Goal: Contribute content: Contribute content

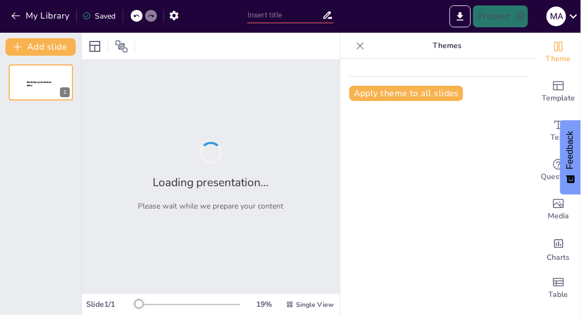
type input "Los Derechos Humanos"
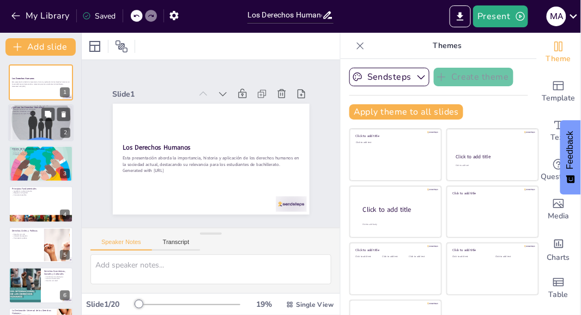
click at [31, 125] on div at bounding box center [40, 123] width 65 height 89
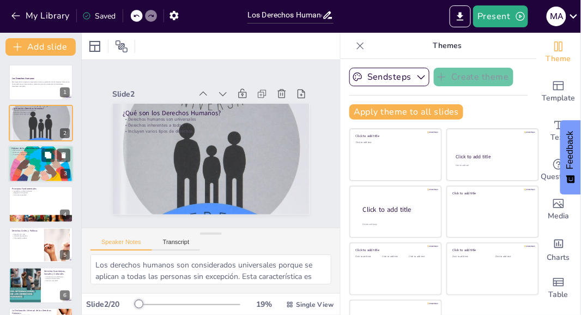
click at [24, 163] on div at bounding box center [40, 163] width 65 height 65
type textarea "La Declaración Universal de los Derechos Humanos de 1948 es un documento fundam…"
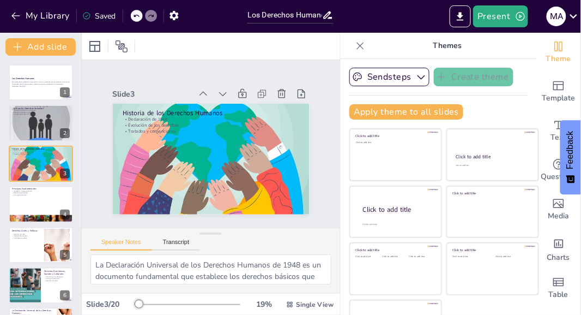
click at [127, 156] on div "Slide 1 Los Derechos Humanos Esta presentación aborda la importancia, historia …" at bounding box center [211, 143] width 298 height 239
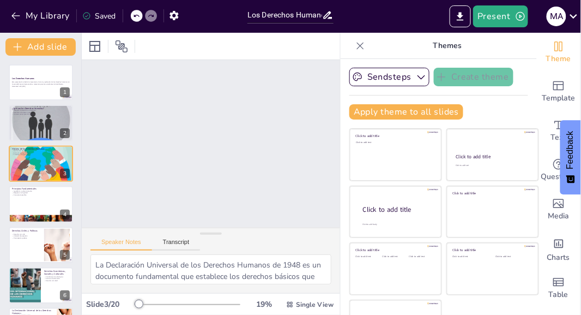
click at [141, 114] on div "Slide 1 Los Derechos Humanos Esta presentación aborda la importancia, historia …" at bounding box center [211, 144] width 274 height 194
click at [127, 162] on div "Slide 1 Los Derechos Humanos Esta presentación aborda la importancia, historia …" at bounding box center [211, 143] width 308 height 287
click at [21, 89] on div at bounding box center [40, 82] width 65 height 37
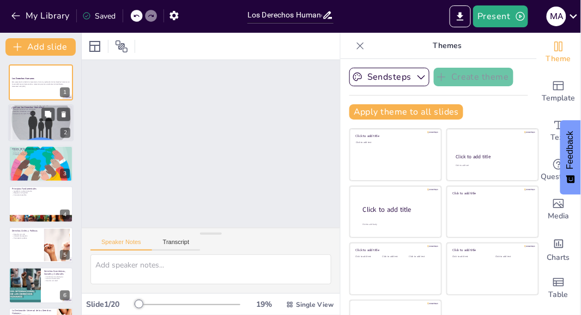
click at [25, 130] on div at bounding box center [40, 123] width 65 height 89
type textarea "Los derechos humanos son considerados universales porque se aplican a todas las…"
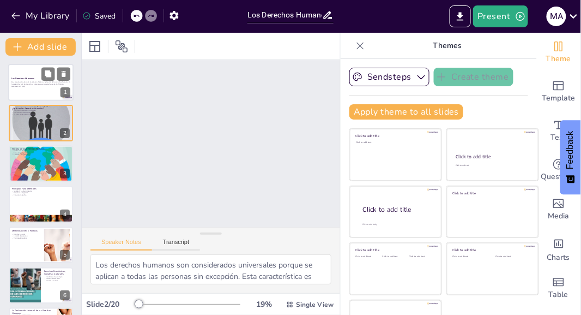
click at [41, 79] on div at bounding box center [55, 73] width 29 height 13
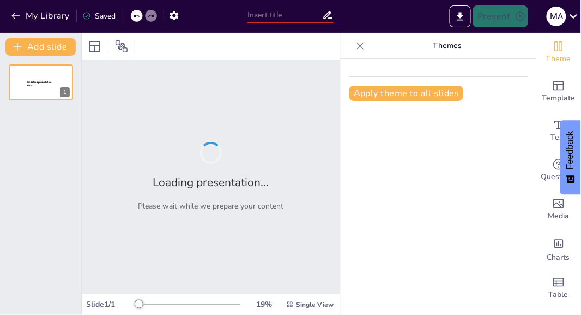
type input "Los Derechos Humanos"
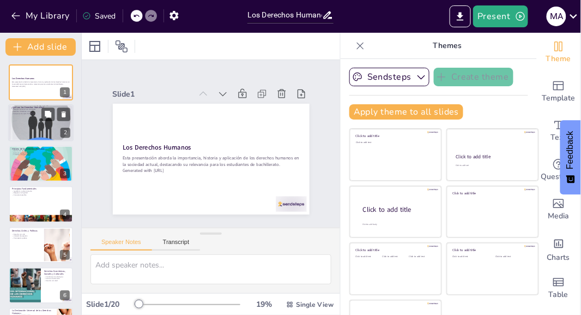
click at [29, 127] on div at bounding box center [40, 123] width 65 height 89
type textarea "Los derechos humanos son considerados universales porque se aplican a todas las…"
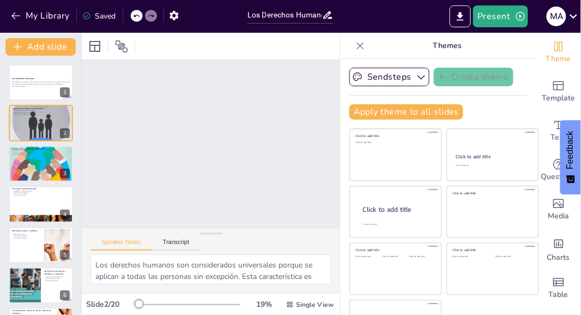
click at [112, 115] on div "Slide 1 Los Derechos Humanos Esta presentación aborda la importancia, historia …" at bounding box center [210, 144] width 287 height 308
click at [131, 125] on div "Slide 1 Los Derechos Humanos Esta presentación aborda la importancia, historia …" at bounding box center [211, 144] width 258 height 304
click at [32, 83] on p "Esta presentación aborda la importancia, historia y aplicación de los derechos …" at bounding box center [40, 83] width 59 height 4
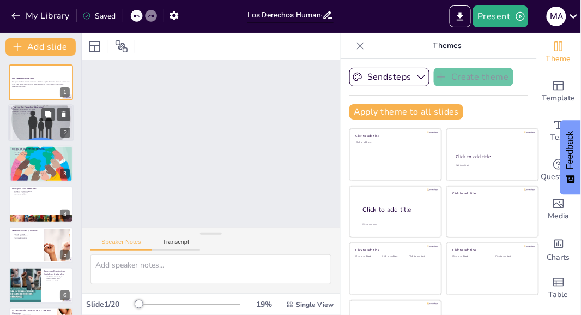
click at [28, 132] on div at bounding box center [40, 123] width 65 height 89
type textarea "Los derechos humanos son considerados universales porque se aplican a todas las…"
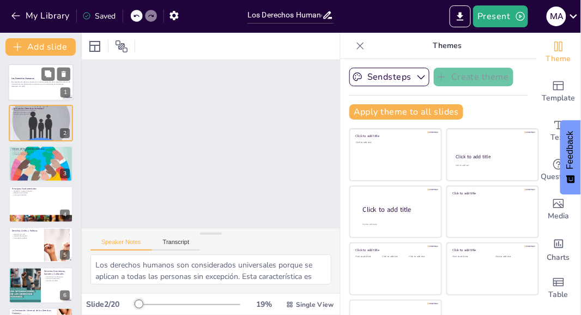
click at [33, 95] on div at bounding box center [40, 82] width 65 height 37
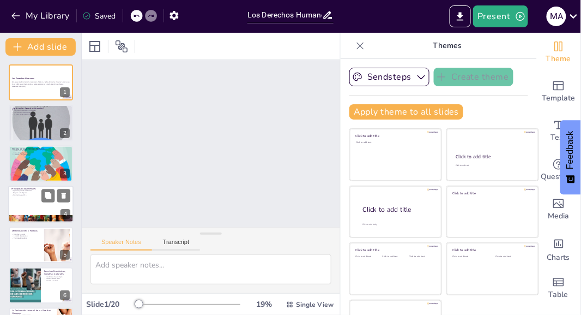
click at [29, 171] on div at bounding box center [41, 163] width 64 height 64
click at [20, 209] on div at bounding box center [40, 203] width 65 height 37
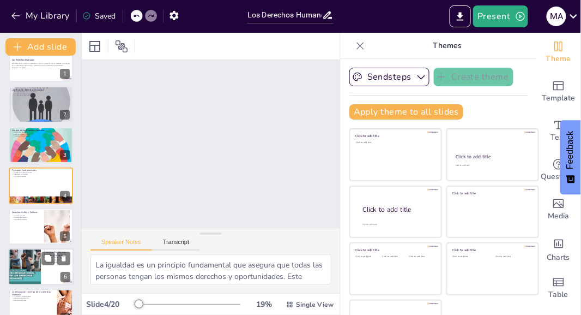
click at [35, 254] on div at bounding box center [24, 266] width 45 height 37
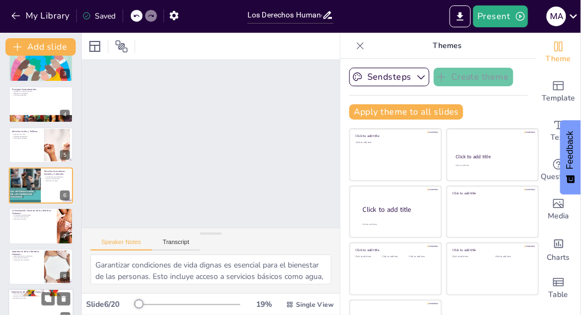
click at [27, 296] on p "Impacto en millones" at bounding box center [40, 296] width 59 height 2
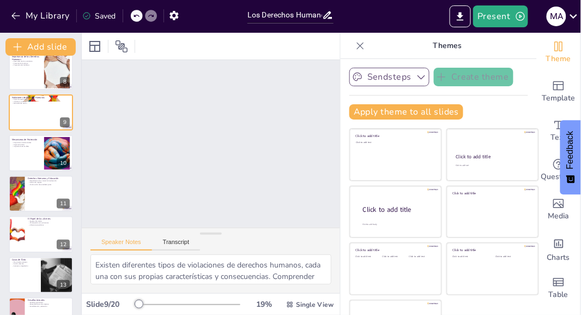
click at [414, 76] on button "Sendsteps" at bounding box center [390, 77] width 80 height 19
click at [406, 81] on button "Sendsteps" at bounding box center [390, 77] width 80 height 19
click at [366, 44] on div at bounding box center [360, 45] width 17 height 17
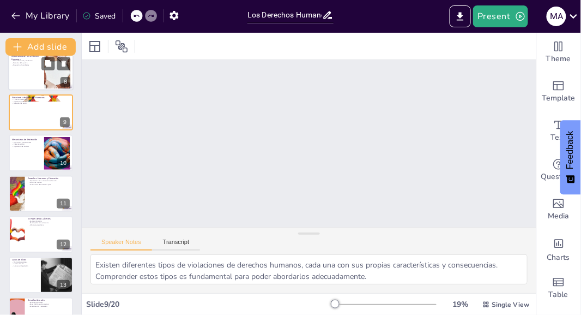
click at [31, 69] on div at bounding box center [40, 71] width 65 height 37
type textarea "El respeto por los derechos humanos es fundamental para el desarrollo social y …"
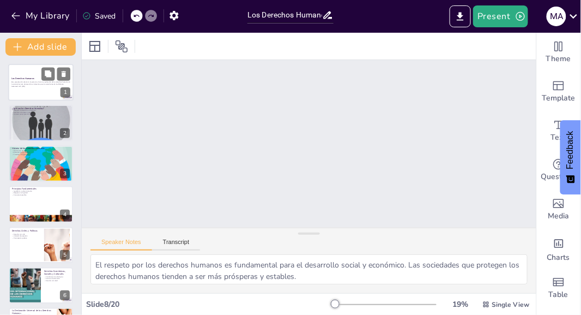
click at [20, 85] on p "Generated with [URL]" at bounding box center [40, 86] width 59 height 2
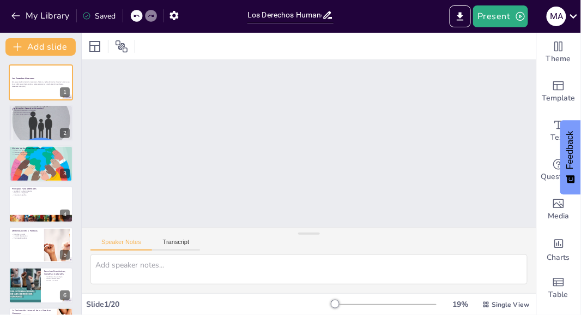
click at [156, 138] on div "Slide 1 Los Derechos Humanos Esta presentación aborda la importancia, historia …" at bounding box center [309, 144] width 470 height 214
click at [137, 131] on div "Slide 1 Los Derechos Humanos Esta presentación aborda la importancia, historia …" at bounding box center [309, 143] width 450 height 429
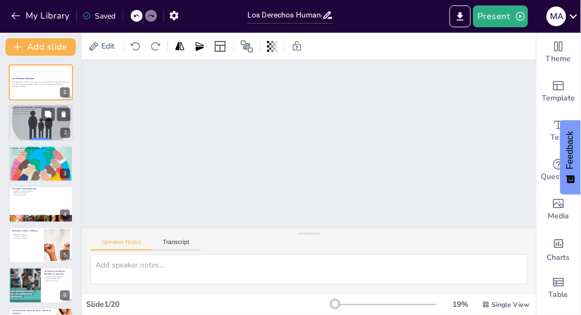
click at [32, 119] on div at bounding box center [40, 123] width 65 height 89
type textarea "Los derechos humanos son considerados universales porque se aplican a todas las…"
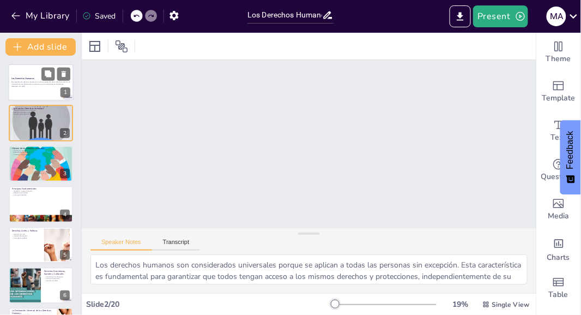
click at [31, 76] on div at bounding box center [40, 82] width 65 height 37
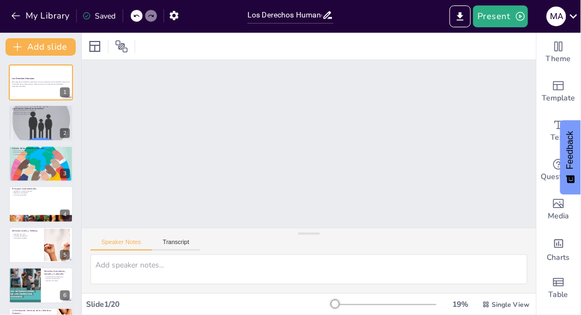
click at [195, 74] on div "Slide 1 Los Derechos Humanos Esta presentación aborda la importancia, historia …" at bounding box center [309, 144] width 480 height 258
click at [183, 116] on div "Slide 1 Los Derechos Humanos Esta presentación aborda la importancia, historia …" at bounding box center [309, 144] width 258 height 480
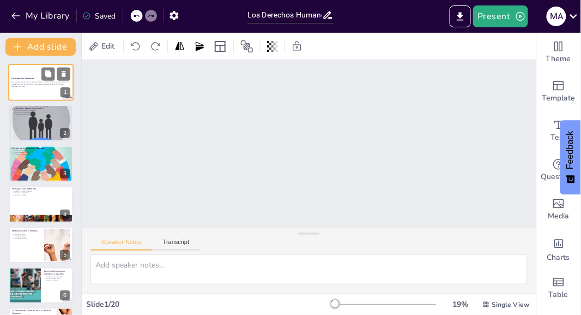
click at [28, 77] on strong "Los Derechos Humanos" at bounding box center [22, 78] width 23 height 3
click at [17, 86] on p "Generated with [URL]" at bounding box center [40, 86] width 59 height 2
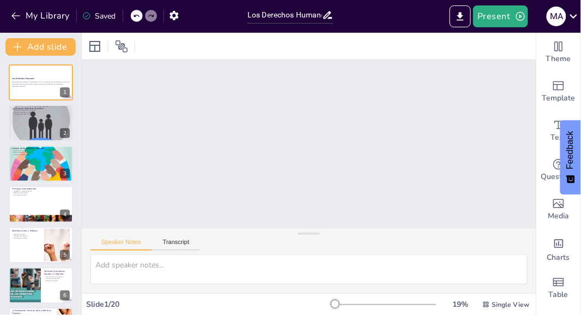
click at [159, 148] on div "Slide 1 Los Derechos Humanos Esta presentación aborda la importancia, historia …" at bounding box center [310, 143] width 450 height 429
click at [180, 140] on div "Slide 1 Los Derechos Humanos Esta presentación aborda la importancia, historia …" at bounding box center [309, 144] width 258 height 480
click at [154, 144] on div "Slide 1 Los Derechos Humanos Esta presentación aborda la importancia, historia …" at bounding box center [309, 143] width 373 height 477
click at [225, 138] on div "Slide 1 Los Derechos Humanos Esta presentación aborda la importancia, historia …" at bounding box center [308, 143] width 167 height 455
click at [148, 137] on div "Slide 1 Los Derechos Humanos Esta presentación aborda la importancia, historia …" at bounding box center [309, 144] width 480 height 258
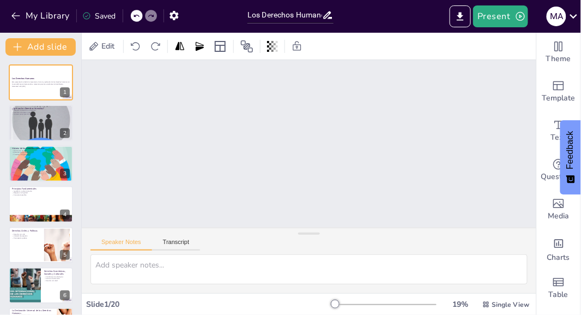
click at [180, 143] on div "Slide 1 Los Derechos Humanos Esta presentación aborda la importancia, historia …" at bounding box center [309, 144] width 258 height 480
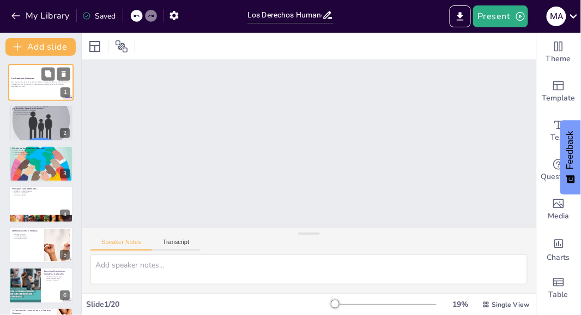
click at [32, 85] on p "Esta presentación aborda la importancia, historia y aplicación de los derechos …" at bounding box center [40, 83] width 59 height 4
click at [35, 125] on div at bounding box center [40, 123] width 65 height 89
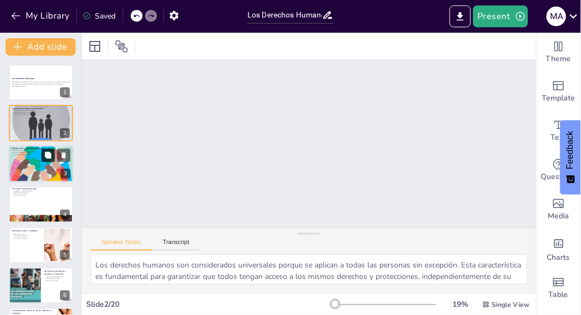
click at [43, 159] on button at bounding box center [47, 154] width 13 height 13
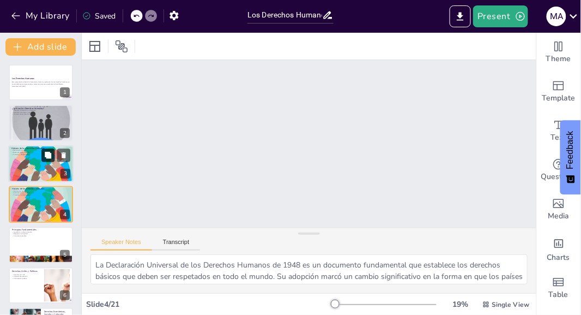
scroll to position [19, 0]
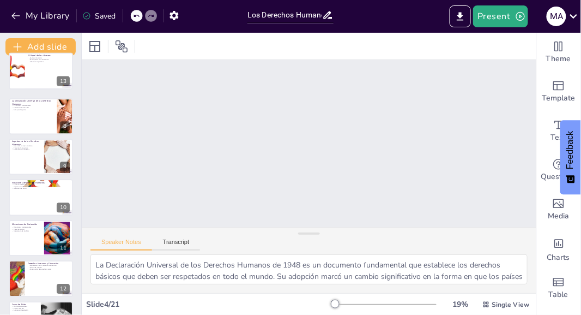
type textarea "Los jóvenes tienen el potencial de ser agentes de cambio en la sociedad. Su par…"
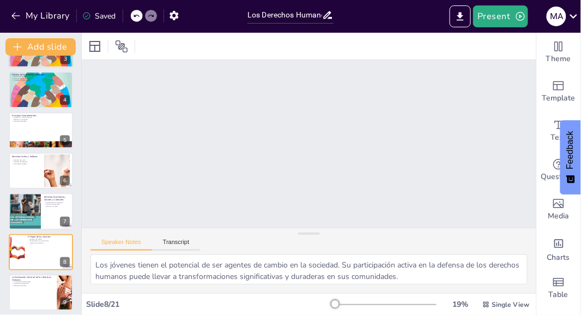
scroll to position [114, 0]
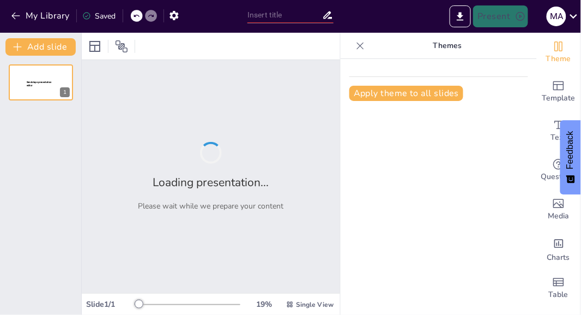
type input "Los Derechos Humanos"
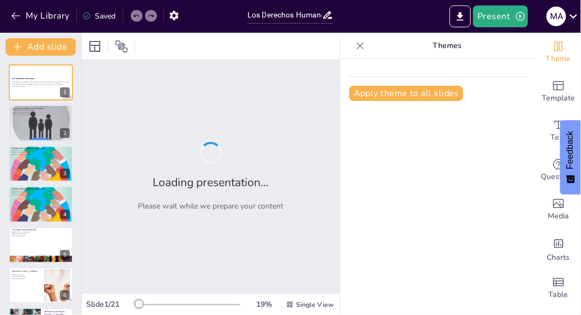
click at [359, 47] on icon at bounding box center [360, 45] width 7 height 7
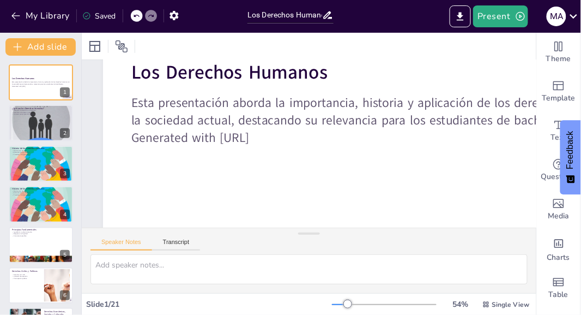
scroll to position [0, 4]
click at [344, 303] on div at bounding box center [348, 303] width 9 height 9
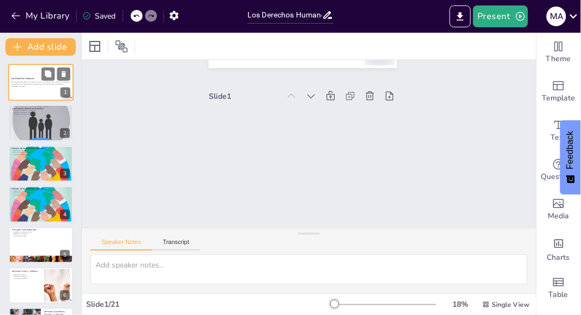
click at [29, 81] on p "Esta presentación aborda la importancia, historia y aplicación de los derechos …" at bounding box center [40, 83] width 59 height 4
click at [33, 129] on div at bounding box center [40, 123] width 65 height 89
type textarea "Los derechos humanos son considerados universales porque se aplican a todas las…"
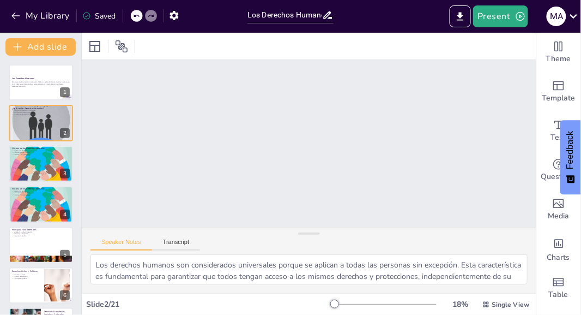
click at [348, 125] on div "Slide 1 Los Derechos Humanos Esta presentación aborda la importancia, historia …" at bounding box center [309, 144] width 338 height 484
click at [37, 93] on div at bounding box center [40, 82] width 65 height 37
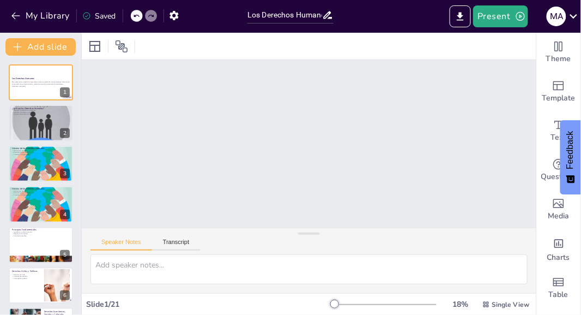
click at [399, 17] on div "Present M A" at bounding box center [460, 16] width 242 height 22
click at [465, 15] on icon "Export to PowerPoint" at bounding box center [460, 16] width 11 height 11
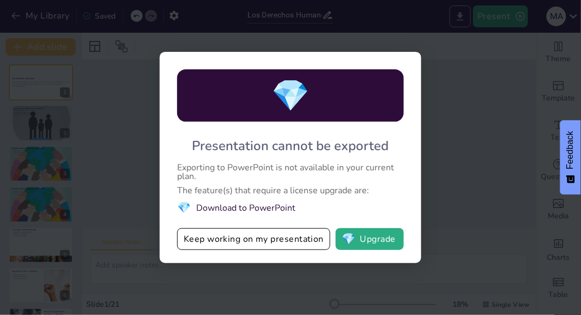
click at [468, 94] on div "💎 Presentation cannot be exported Exporting to PowerPoint is not available in y…" at bounding box center [290, 157] width 581 height 315
click at [134, 181] on div "💎 Presentation cannot be exported Exporting to PowerPoint is not available in y…" at bounding box center [290, 157] width 581 height 315
click at [381, 242] on button "💎 Upgrade" at bounding box center [370, 239] width 68 height 22
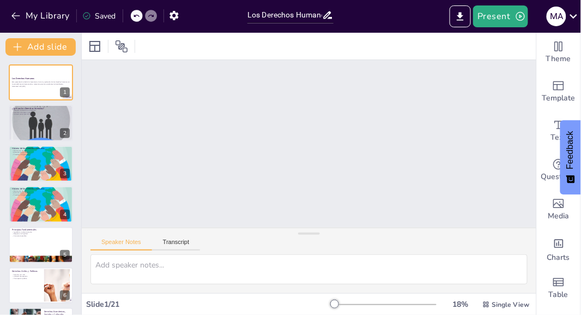
click at [456, 137] on div "Slide 1 Los Derechos Humanos Esta presentación aborda la importancia, historia …" at bounding box center [309, 143] width 300 height 484
click at [27, 89] on div at bounding box center [40, 82] width 65 height 37
click at [32, 126] on div at bounding box center [40, 123] width 65 height 89
type textarea "Los derechos humanos son considerados universales porque se aplican a todas las…"
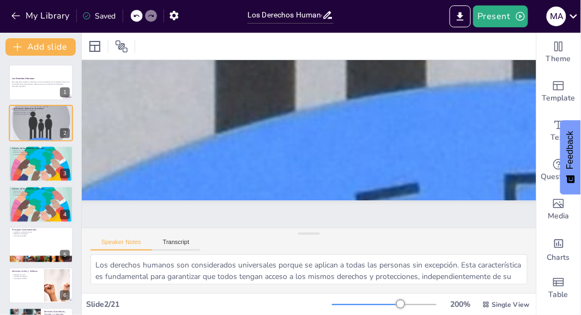
click at [396, 302] on div at bounding box center [400, 303] width 9 height 9
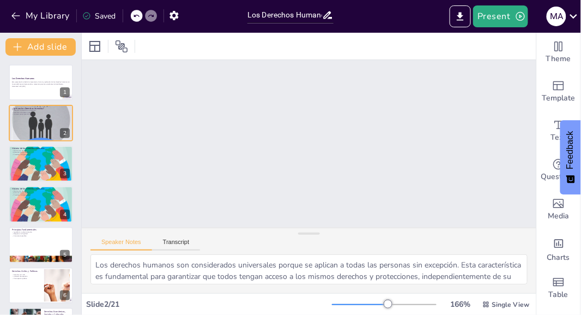
click at [384, 304] on div at bounding box center [388, 303] width 9 height 9
click at [367, 303] on div at bounding box center [367, 303] width 9 height 9
click at [361, 304] on div at bounding box center [365, 303] width 9 height 9
click at [355, 308] on div at bounding box center [359, 303] width 9 height 9
click at [34, 125] on div at bounding box center [40, 123] width 65 height 89
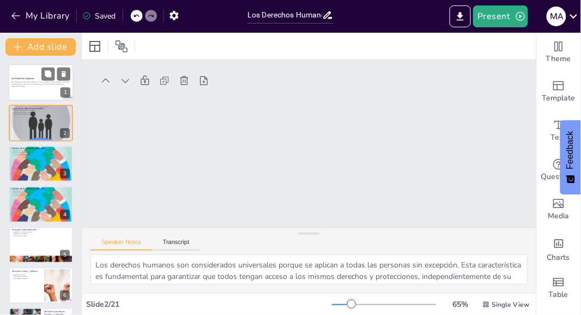
click at [27, 76] on div at bounding box center [40, 82] width 65 height 37
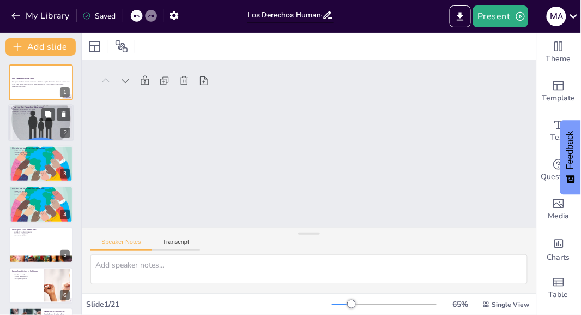
click at [26, 127] on div at bounding box center [40, 123] width 65 height 89
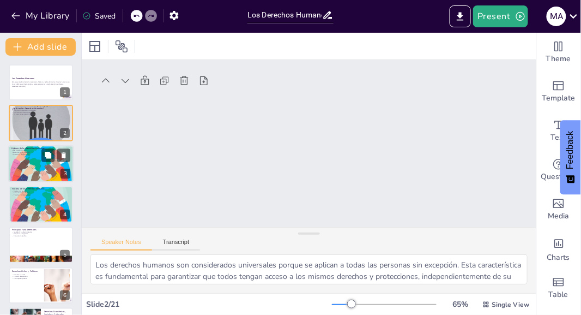
click at [34, 164] on div at bounding box center [40, 163] width 65 height 65
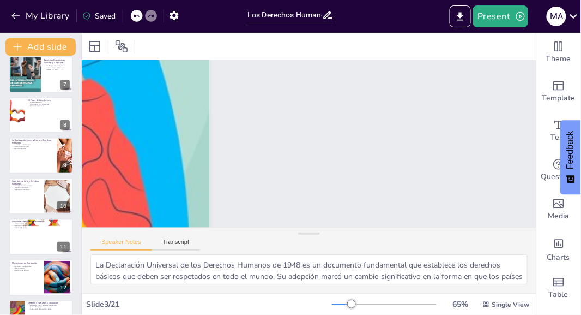
scroll to position [605, 0]
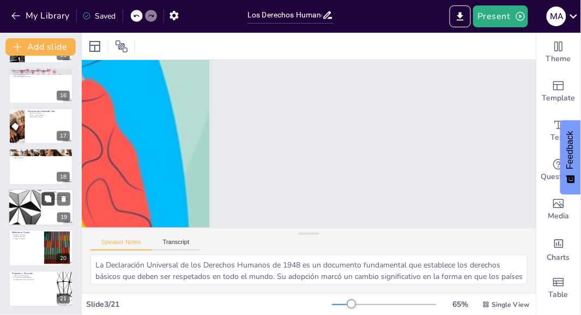
click at [41, 198] on button at bounding box center [47, 198] width 13 height 13
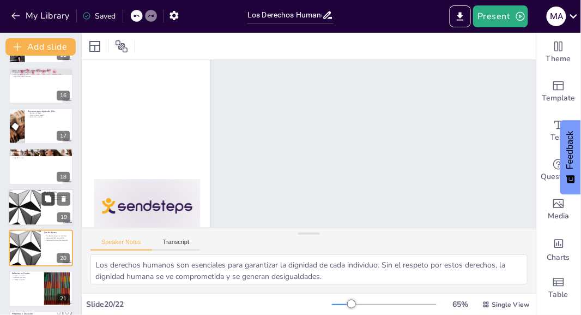
scroll to position [646, 0]
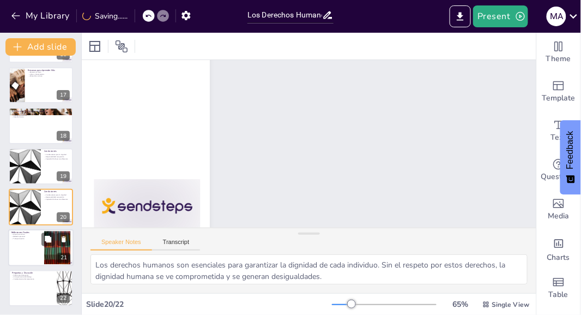
click at [22, 244] on div at bounding box center [40, 247] width 65 height 37
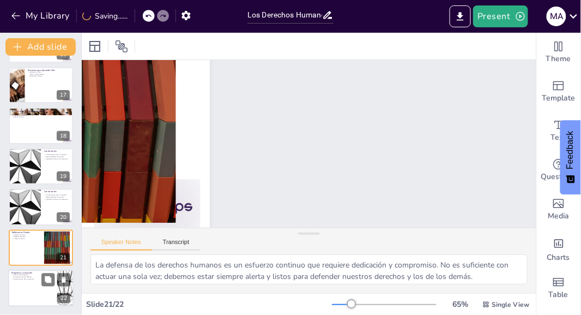
click at [24, 287] on div at bounding box center [40, 287] width 65 height 37
type textarea "Abrir un espacio para preguntas es crucial para fomentar la participación activ…"
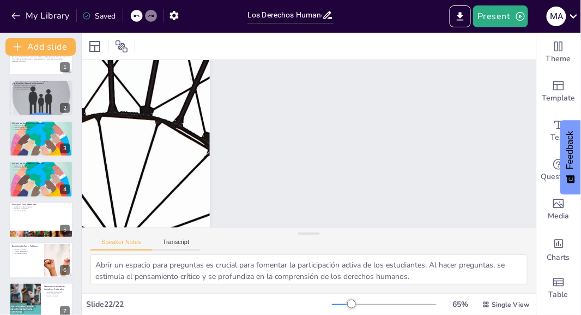
scroll to position [0, 0]
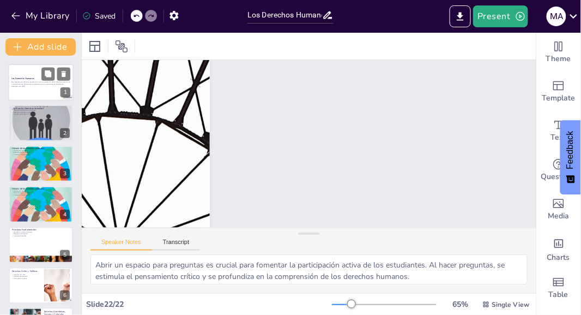
click at [20, 89] on div at bounding box center [40, 82] width 65 height 37
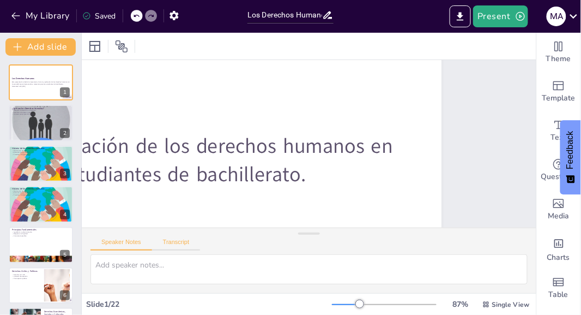
click at [182, 245] on button "Transcript" at bounding box center [176, 244] width 49 height 12
click at [115, 244] on button "Speaker Notes" at bounding box center [122, 244] width 62 height 12
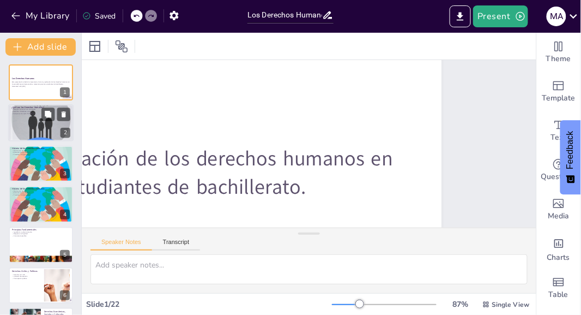
click at [22, 119] on div at bounding box center [40, 123] width 65 height 89
type textarea "Los derechos humanos son considerados universales porque se aplican a todas las…"
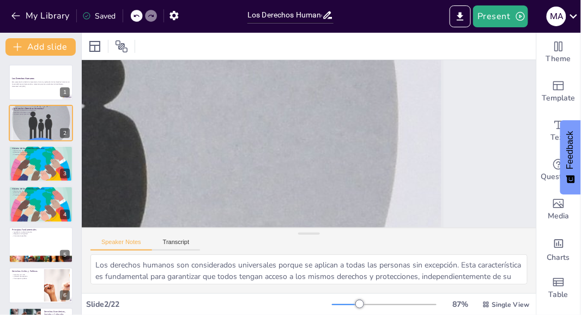
click at [356, 304] on div at bounding box center [360, 303] width 9 height 9
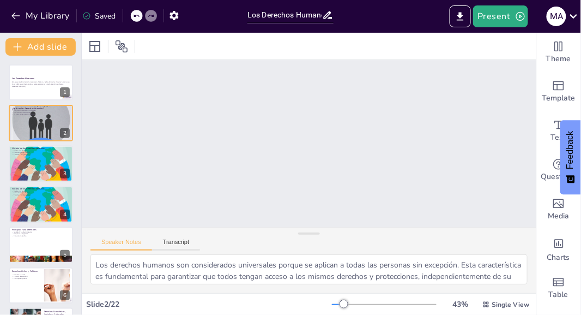
click at [348, 302] on div at bounding box center [344, 303] width 9 height 9
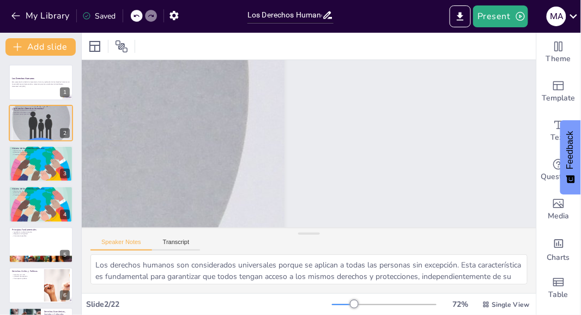
click at [359, 304] on div at bounding box center [354, 303] width 9 height 9
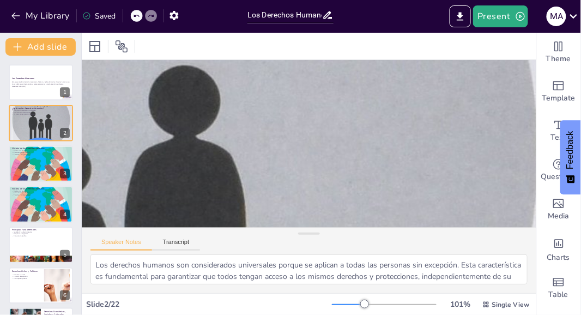
click at [369, 304] on div at bounding box center [364, 303] width 9 height 9
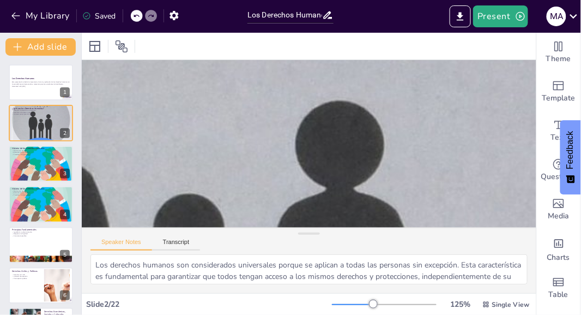
click at [378, 306] on div at bounding box center [373, 303] width 9 height 9
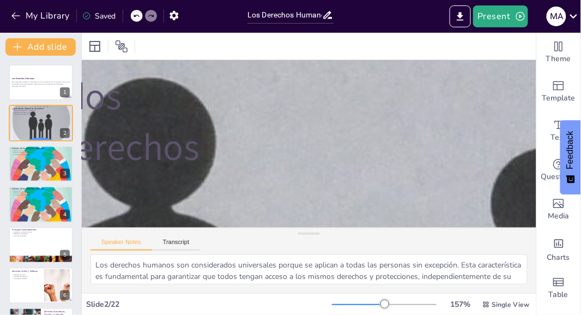
click at [389, 303] on div at bounding box center [385, 303] width 9 height 9
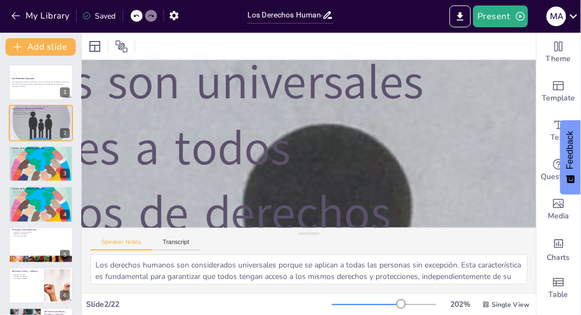
click at [406, 304] on div at bounding box center [401, 303] width 9 height 9
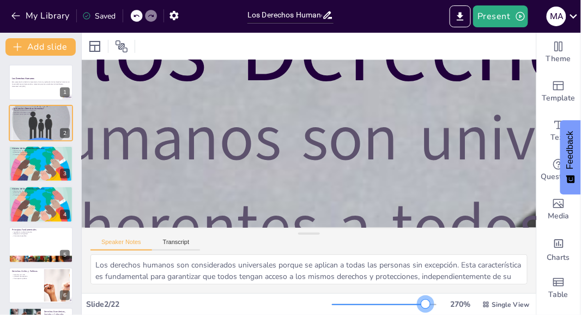
click at [427, 309] on div "270 % Single View" at bounding box center [432, 304] width 200 height 17
click at [421, 304] on div at bounding box center [425, 303] width 9 height 9
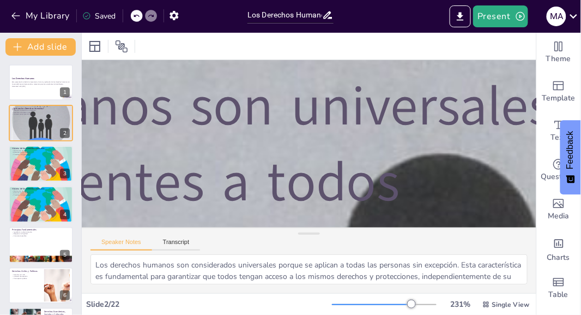
click at [407, 303] on div at bounding box center [411, 303] width 9 height 9
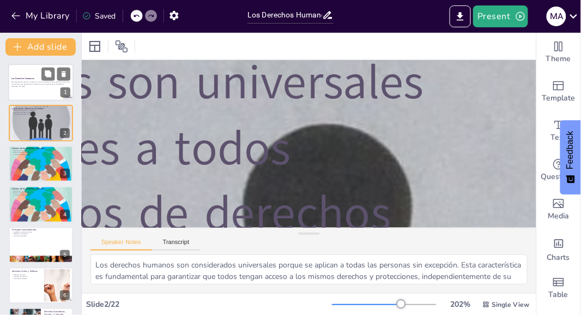
click at [36, 93] on div at bounding box center [40, 82] width 65 height 37
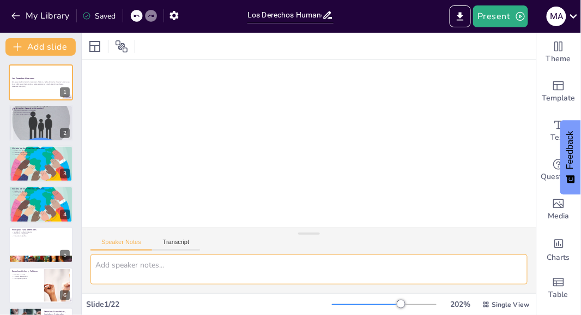
click at [317, 270] on textarea at bounding box center [309, 269] width 437 height 30
click at [25, 133] on div at bounding box center [40, 123] width 65 height 89
type textarea "Los derechos humanos son considerados universales porque se aplican a todas las…"
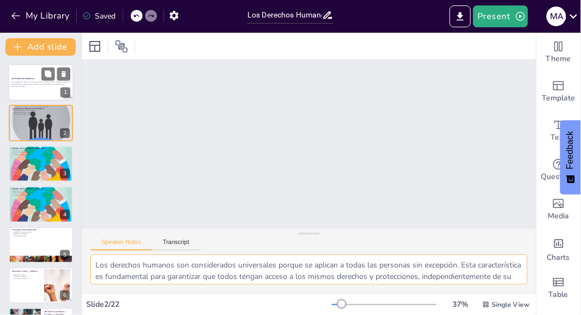
click at [25, 83] on p "Esta presentación aborda la importancia, historia y aplicación de los derechos …" at bounding box center [40, 83] width 59 height 4
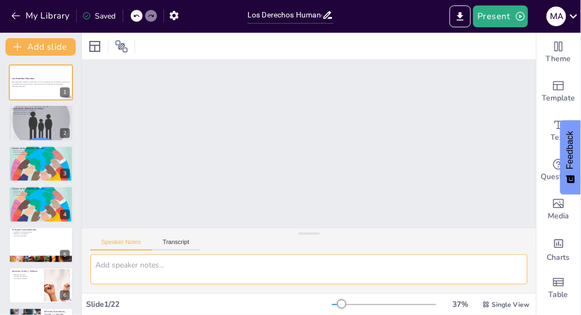
click at [113, 267] on textarea at bounding box center [309, 269] width 437 height 30
click at [23, 89] on div at bounding box center [40, 82] width 65 height 37
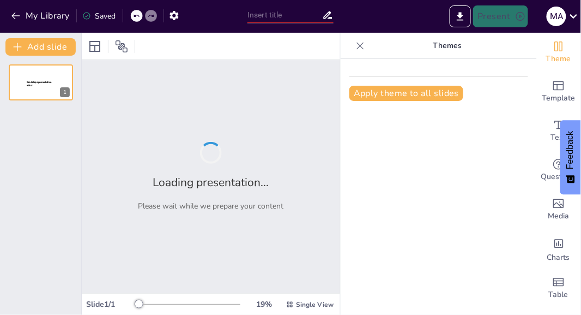
type input "Los Derechos Humanos"
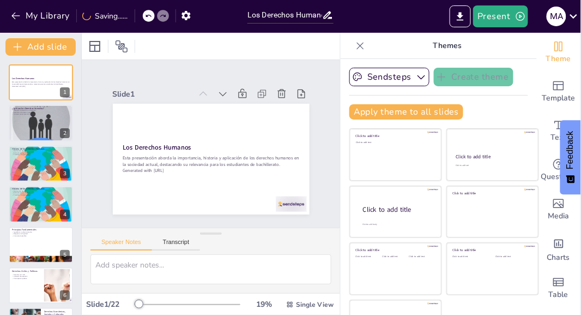
click at [365, 46] on icon at bounding box center [360, 45] width 11 height 11
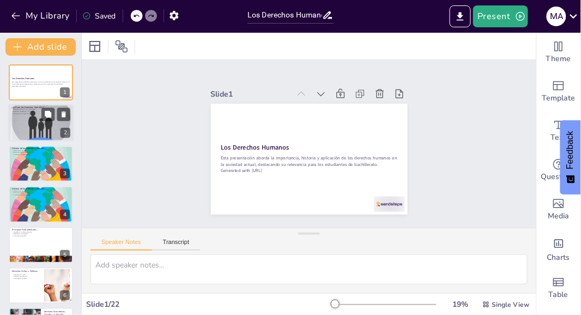
click at [28, 124] on div at bounding box center [40, 123] width 65 height 89
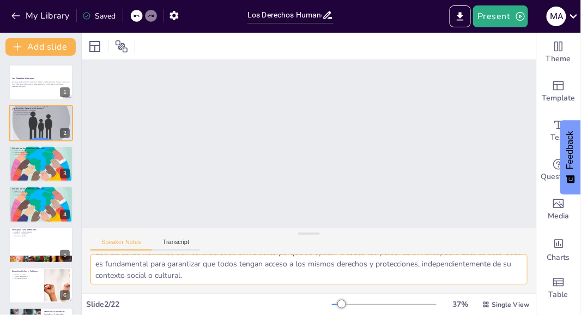
scroll to position [10, 0]
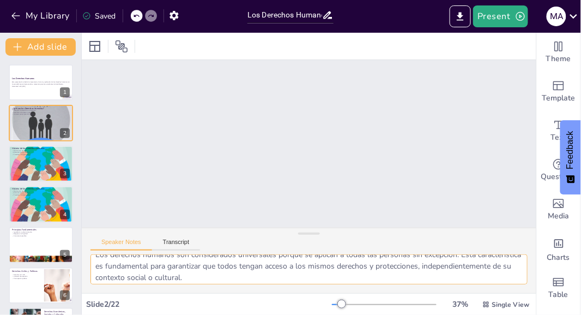
click at [192, 276] on textarea "Los derechos humanos son considerados universales porque se aplican a todas las…" at bounding box center [309, 269] width 437 height 30
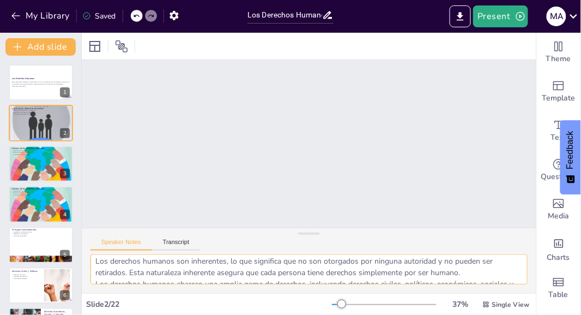
scroll to position [39, 0]
click at [94, 259] on textarea "Los derechos humanos son considerados universales porque se aplican a todas las…" at bounding box center [309, 269] width 437 height 30
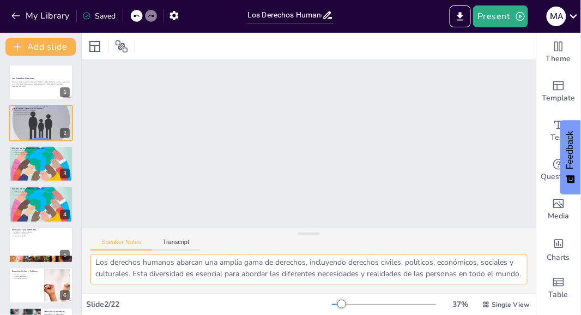
scroll to position [71, 0]
click at [28, 166] on div at bounding box center [40, 163] width 65 height 65
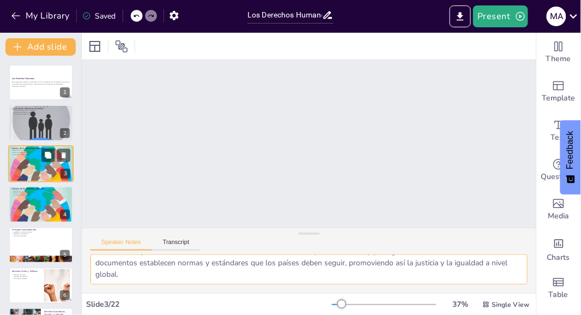
click at [23, 168] on div at bounding box center [40, 163] width 65 height 65
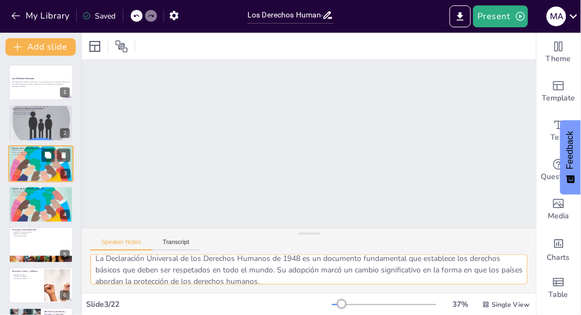
scroll to position [7, 0]
click at [245, 269] on textarea "La Declaración Universal de los Derechos Humanos de 1948 es un documento fundam…" at bounding box center [309, 269] width 437 height 30
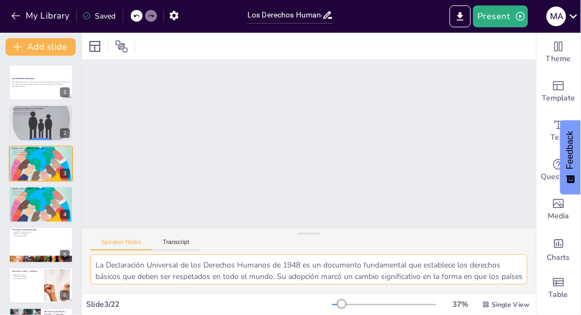
drag, startPoint x: 273, startPoint y: 268, endPoint x: 94, endPoint y: 259, distance: 178.5
click at [94, 259] on textarea "La Declaración Universal de los Derechos Humanos de 1948 es un documento fundam…" at bounding box center [309, 269] width 437 height 30
drag, startPoint x: 279, startPoint y: 276, endPoint x: 256, endPoint y: 251, distance: 33.6
click at [256, 251] on div "Speaker Notes Transcript La Declaración Universal de los Derechos Humanos de 19…" at bounding box center [309, 259] width 455 height 65
click at [286, 279] on textarea "La Declaración Universal de los Derechos Humanos de 1948 es un documento fundam…" at bounding box center [309, 269] width 437 height 30
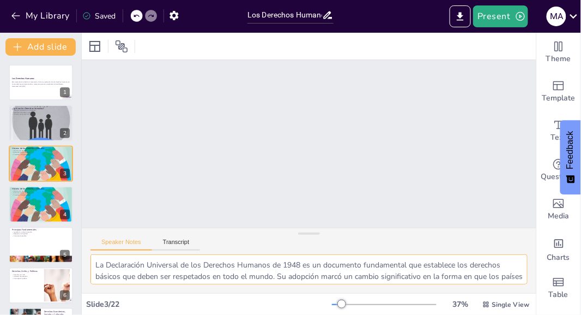
click at [279, 276] on textarea "La Declaración Universal de los Derechos Humanos de 1948 es un documento fundam…" at bounding box center [309, 269] width 437 height 30
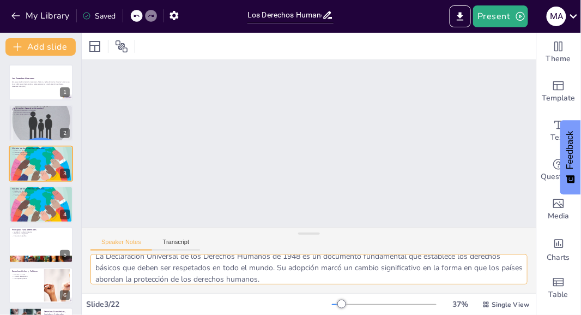
scroll to position [20, 0]
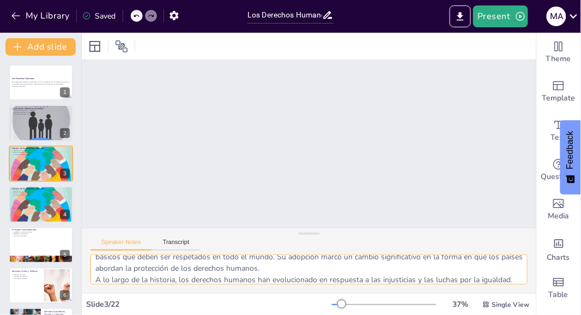
drag, startPoint x: 260, startPoint y: 278, endPoint x: 272, endPoint y: 278, distance: 12.0
click at [272, 278] on textarea "La Declaración Universal de los Derechos Humanos de 1948 es un documento fundam…" at bounding box center [309, 269] width 437 height 30
click at [261, 278] on textarea "La Declaración Universal de los Derechos Humanos de 1948 es un documento fundam…" at bounding box center [309, 269] width 437 height 30
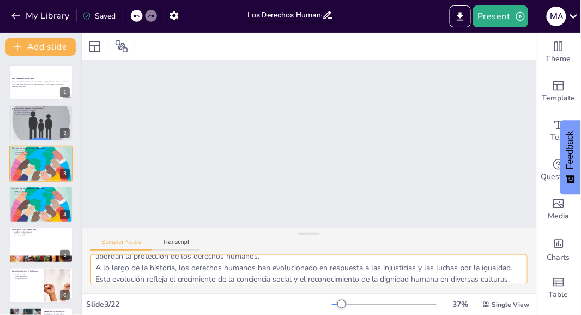
scroll to position [43, 0]
click at [346, 252] on div "Speaker Notes Transcript" at bounding box center [309, 241] width 455 height 26
click at [509, 271] on textarea "La Declaración Universal de los Derechos Humanos de 1948 es un documento fundam…" at bounding box center [309, 269] width 437 height 30
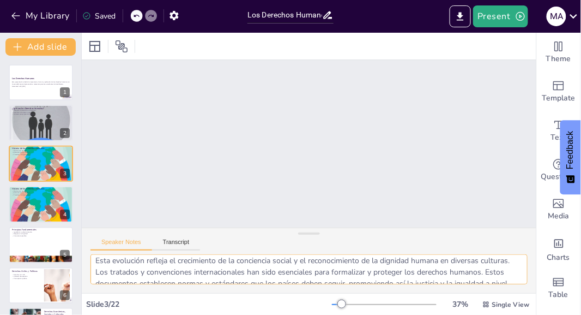
scroll to position [39, 0]
click at [516, 262] on textarea "La Declaración Universal de los Derechos Humanos de 1948 es un documento fundam…" at bounding box center [309, 269] width 437 height 30
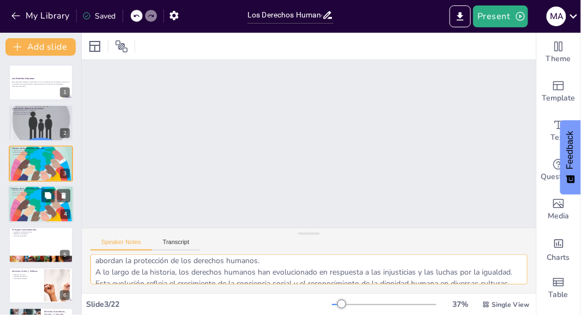
click at [29, 200] on div at bounding box center [40, 204] width 65 height 65
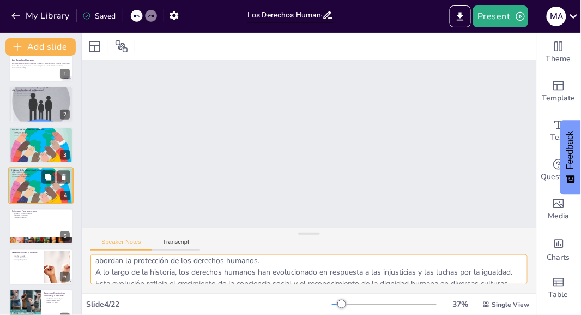
scroll to position [32, 0]
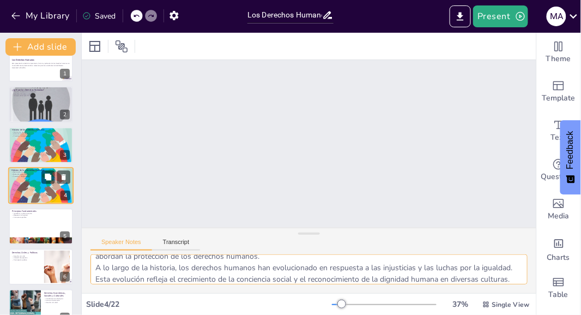
click at [40, 189] on div at bounding box center [40, 185] width 65 height 65
click at [44, 228] on div at bounding box center [41, 226] width 64 height 36
type textarea "La igualdad es un principio fundamental que asegura que todas las personas teng…"
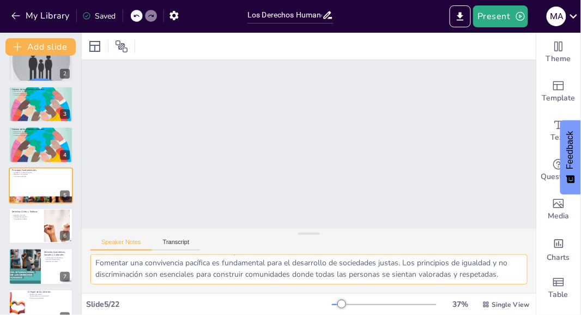
scroll to position [35, 0]
click at [95, 261] on textarea "La igualdad es un principio fundamental que asegura que todas las personas teng…" at bounding box center [309, 269] width 437 height 30
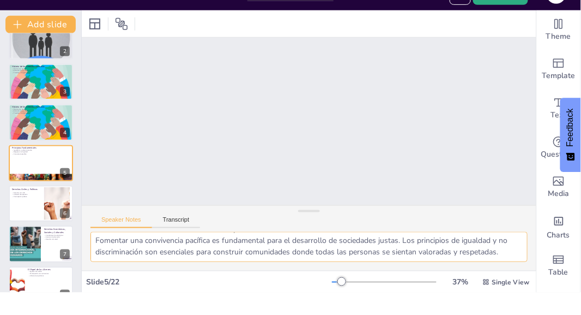
drag, startPoint x: 95, startPoint y: 261, endPoint x: 506, endPoint y: 277, distance: 410.9
click at [506, 277] on textarea "La igualdad es un principio fundamental que asegura que todas las personas teng…" at bounding box center [309, 269] width 437 height 30
